Goal: Use online tool/utility: Use online tool/utility

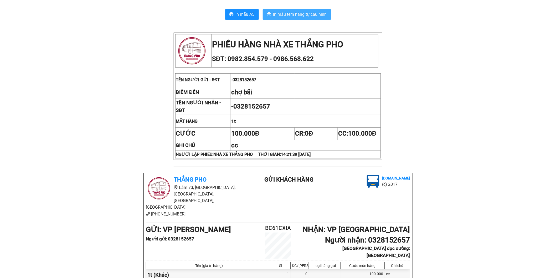
click at [293, 16] on span "In mẫu tem hàng tự cấu hình" at bounding box center [300, 14] width 54 height 7
click at [309, 12] on span "In mẫu tem hàng tự cấu hình" at bounding box center [300, 14] width 54 height 7
